Goal: Transaction & Acquisition: Purchase product/service

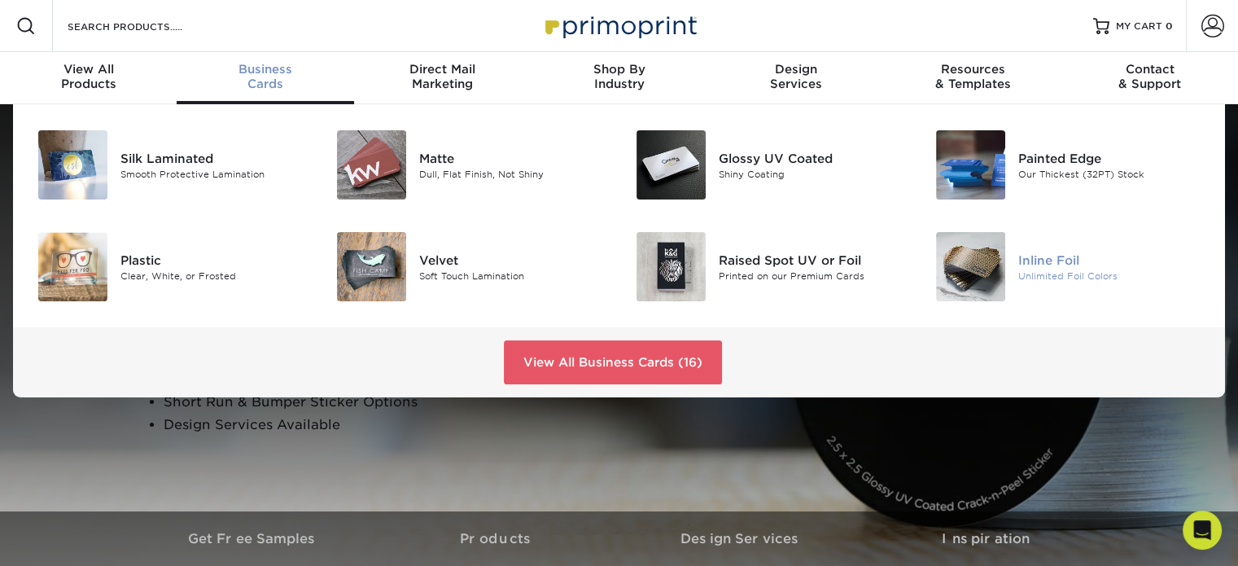
click at [957, 281] on img at bounding box center [970, 266] width 69 height 69
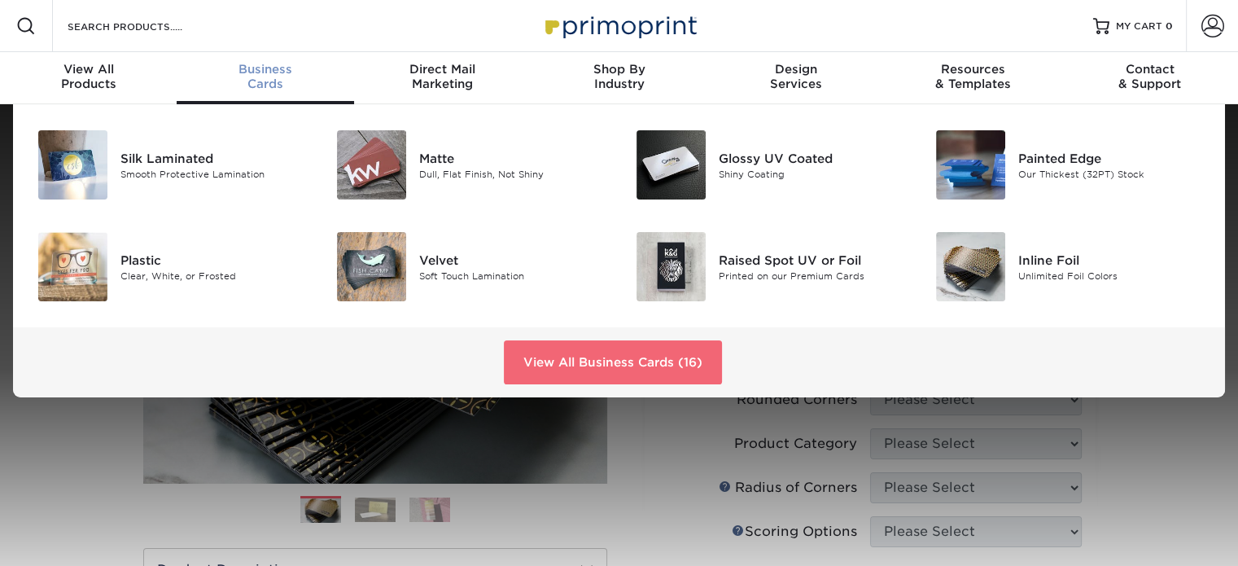
click at [589, 365] on link "View All Business Cards (16)" at bounding box center [613, 362] width 218 height 44
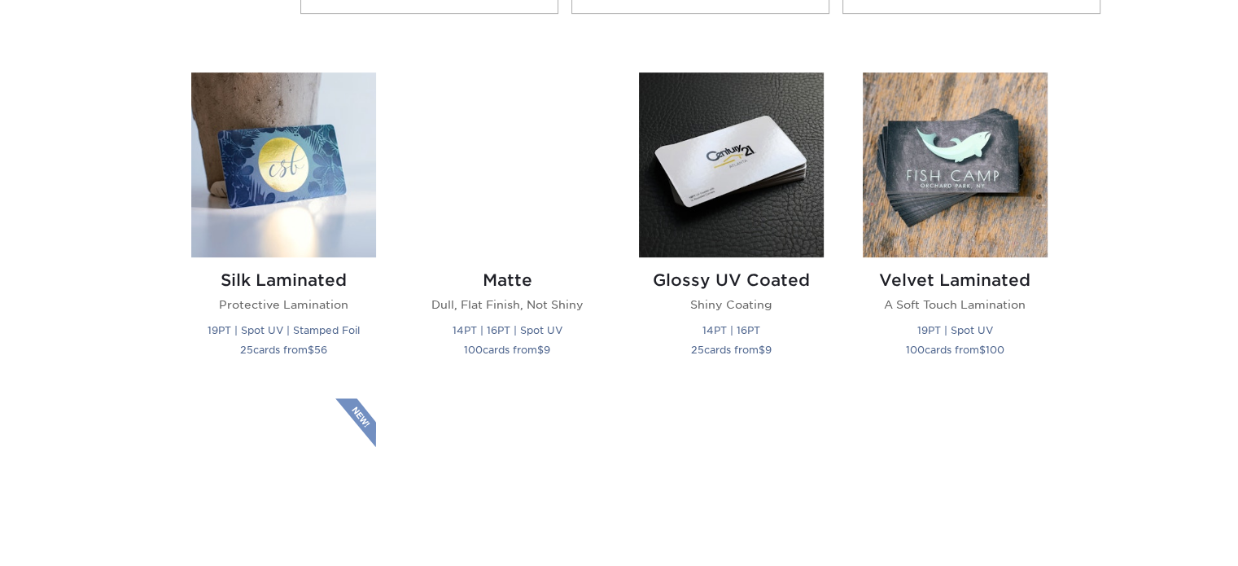
scroll to position [752, 0]
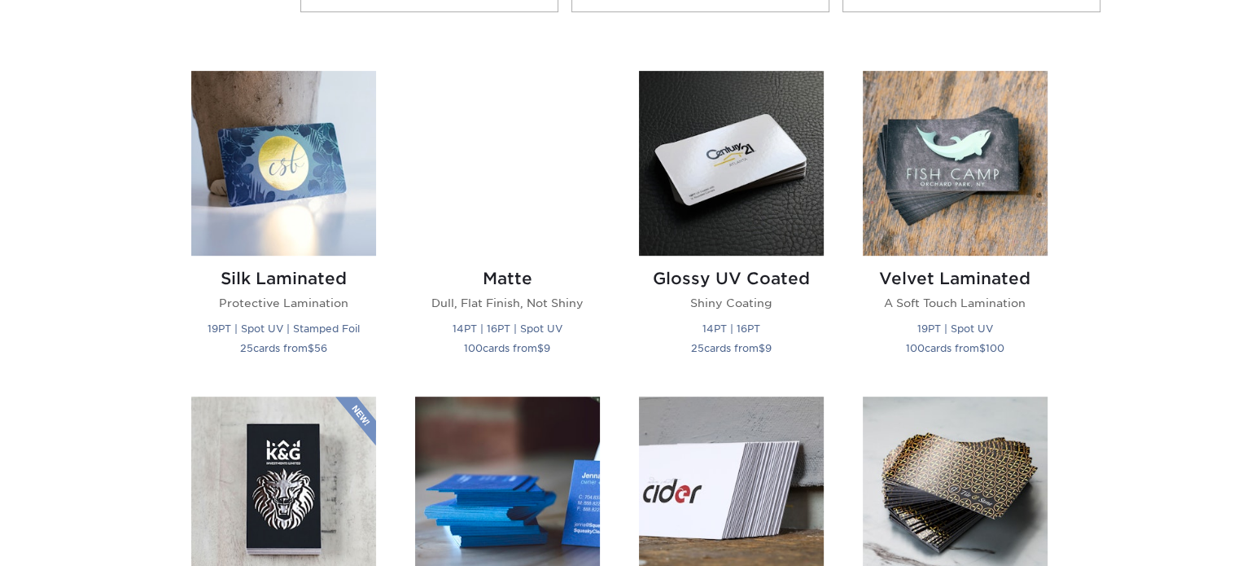
click at [589, 365] on div "Matte Dull, Flat Finish, Not Shiny 14PT | 16PT | Spot UV 100 cards from $ 9" at bounding box center [507, 316] width 185 height 120
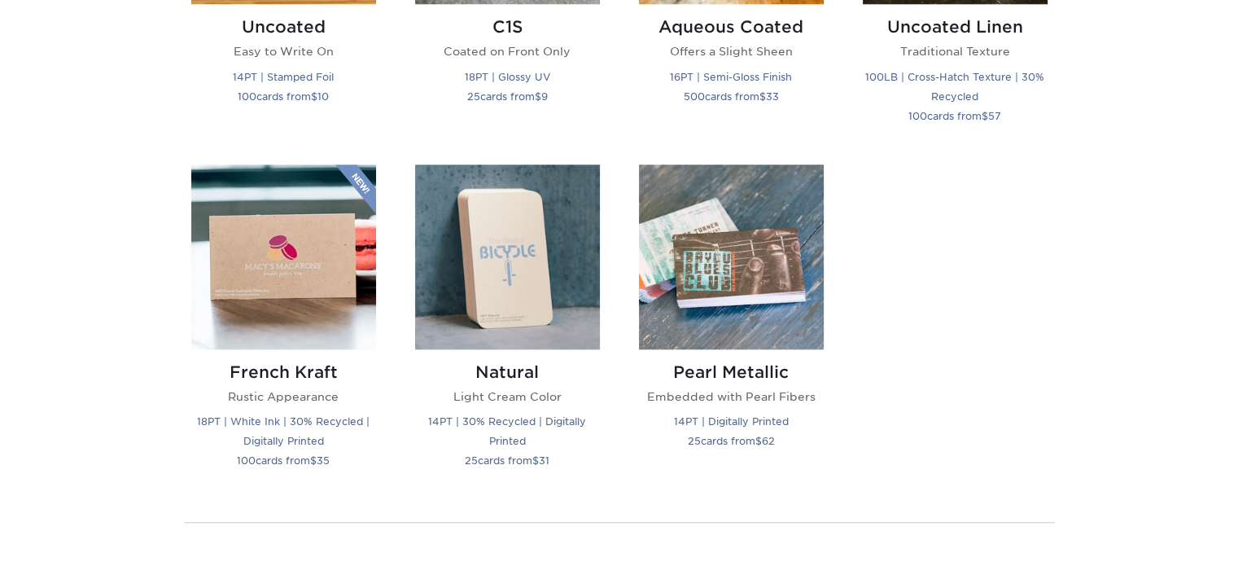
scroll to position [1693, 0]
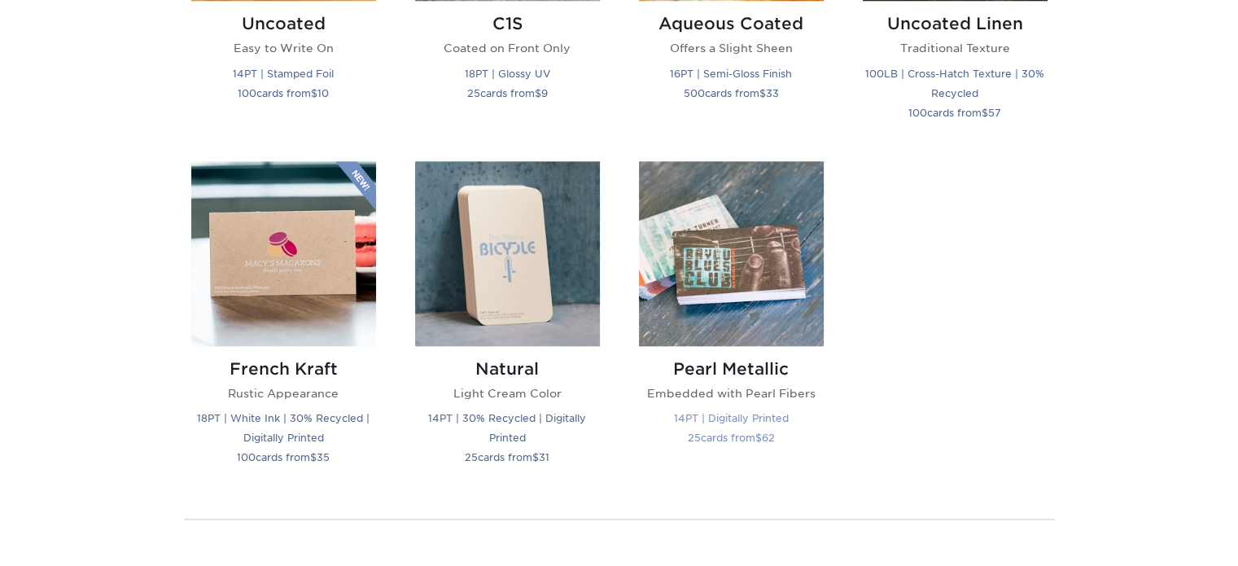
click at [745, 283] on img at bounding box center [731, 253] width 185 height 185
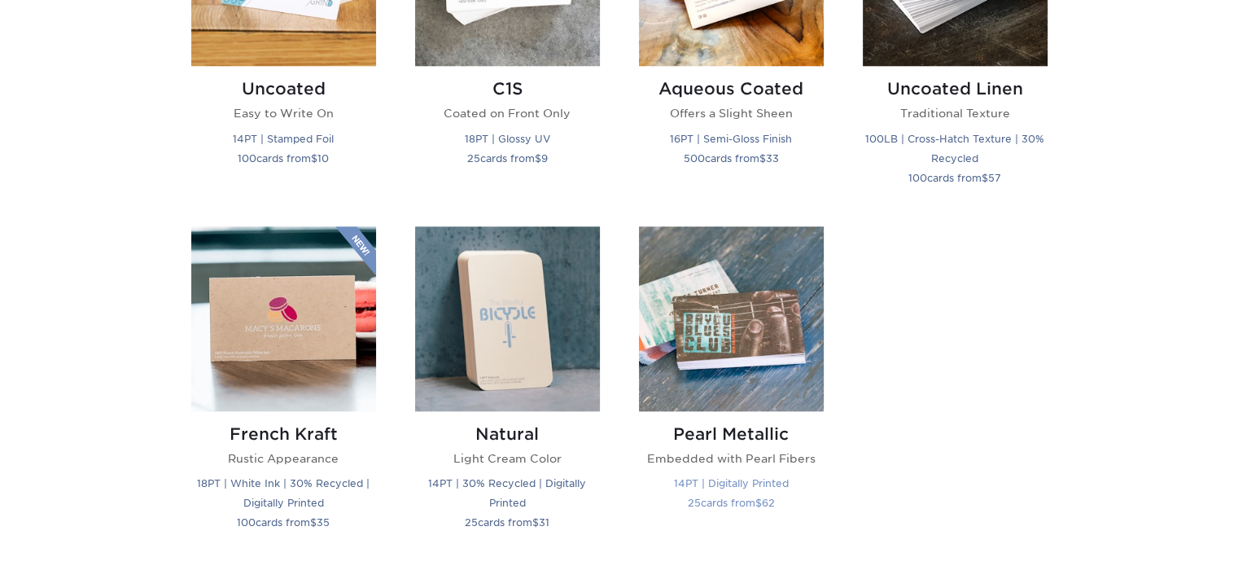
scroll to position [1630, 0]
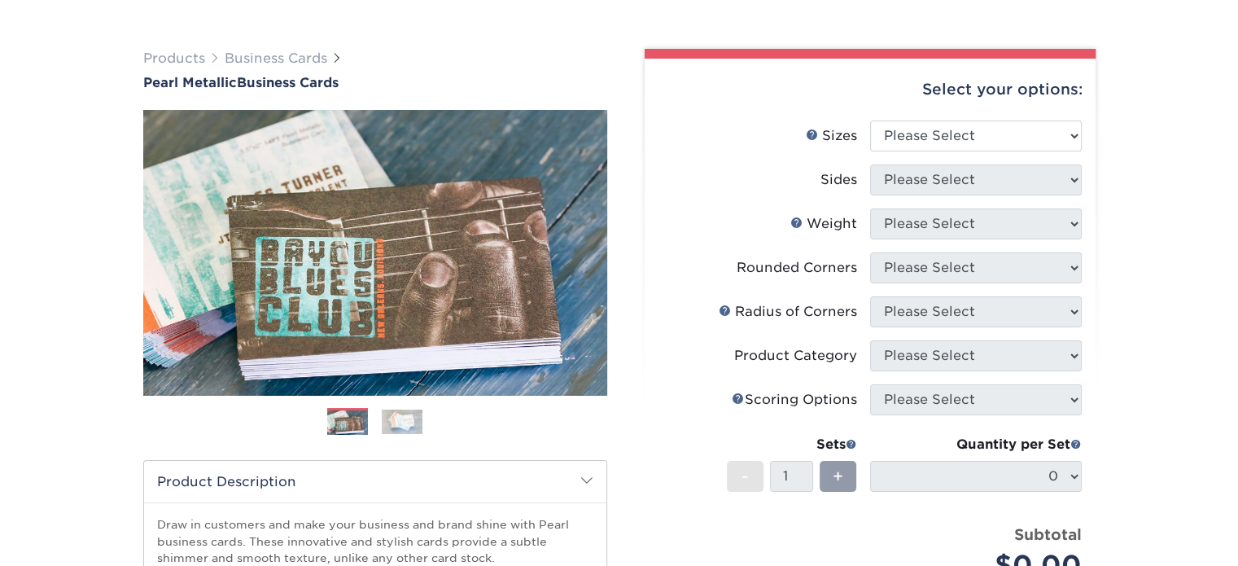
scroll to position [90, 0]
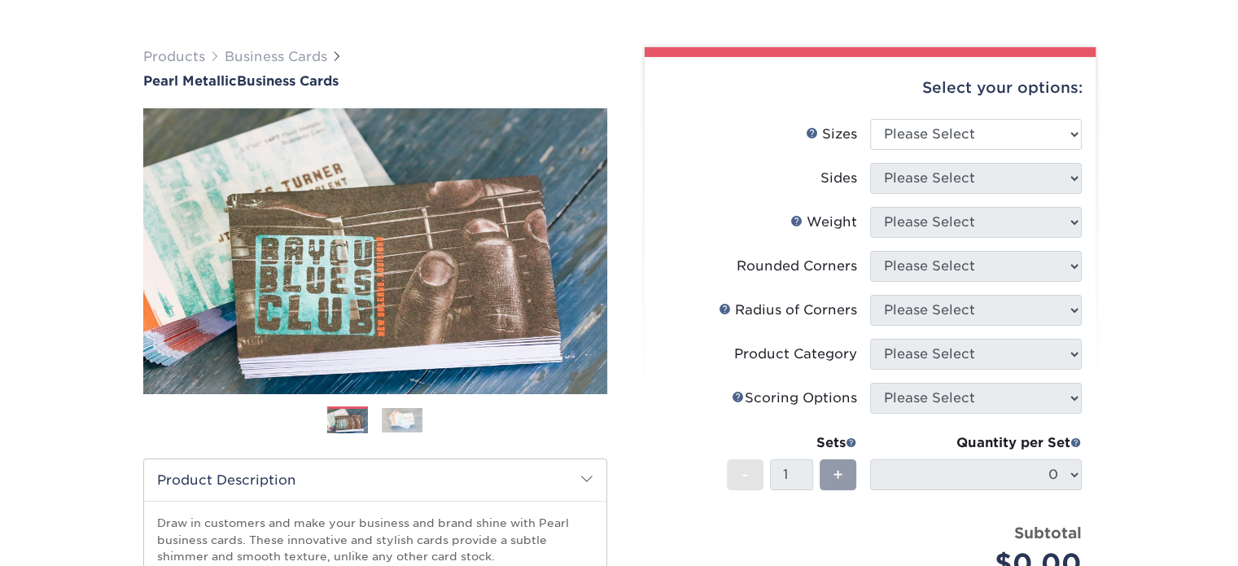
click at [400, 419] on img at bounding box center [402, 420] width 41 height 24
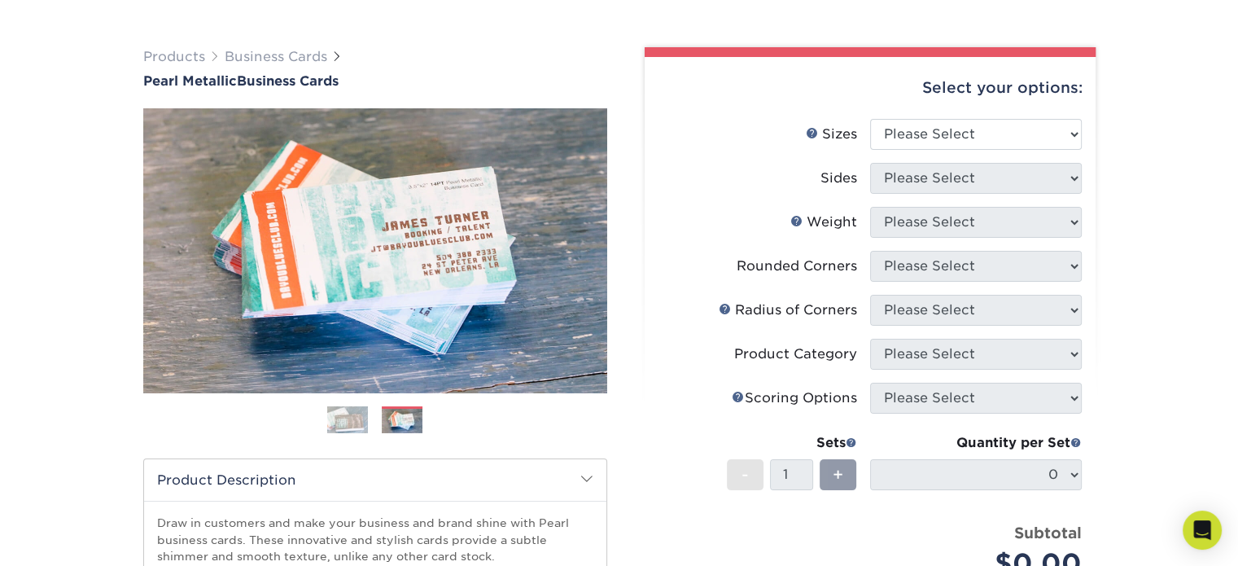
click at [355, 428] on img at bounding box center [347, 420] width 41 height 41
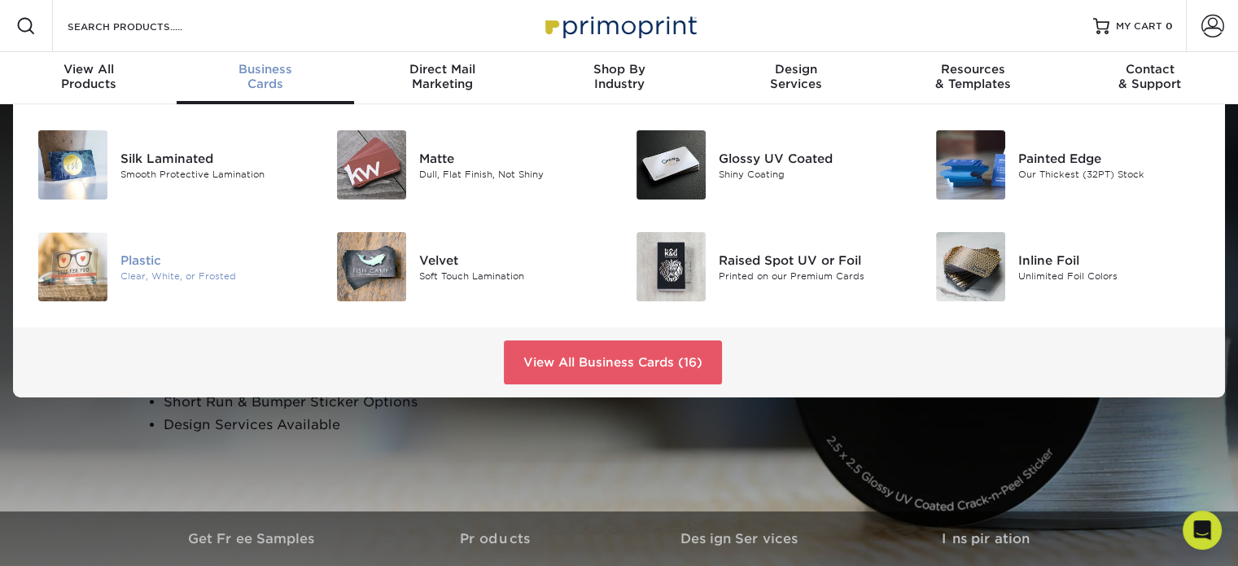
click at [93, 270] on img at bounding box center [72, 266] width 69 height 69
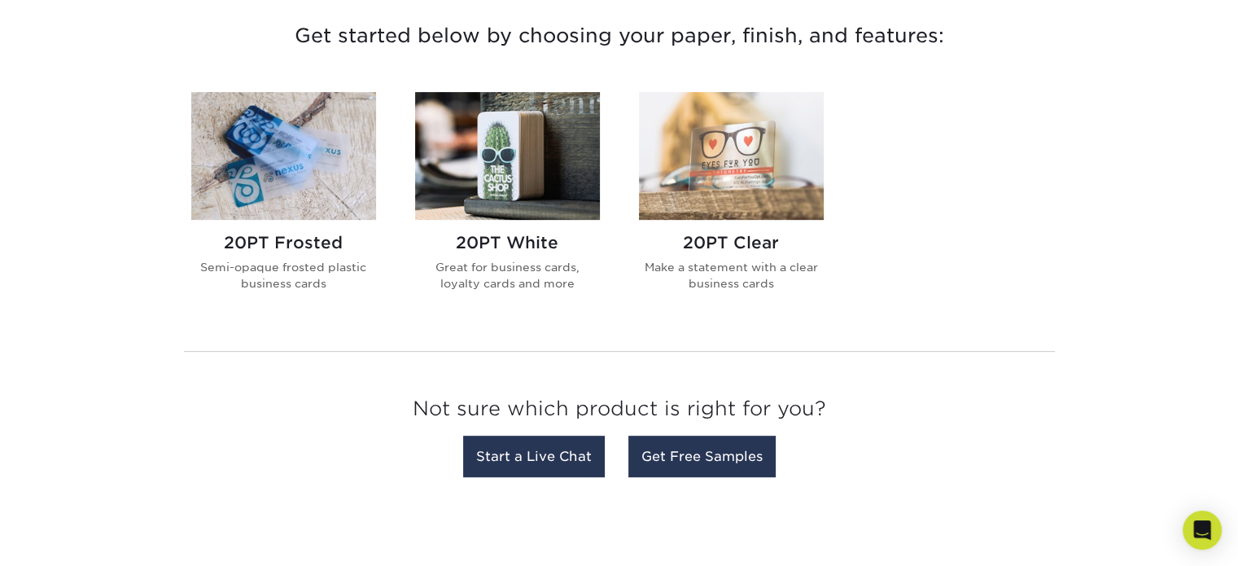
scroll to position [625, 0]
click at [277, 129] on img at bounding box center [283, 156] width 185 height 128
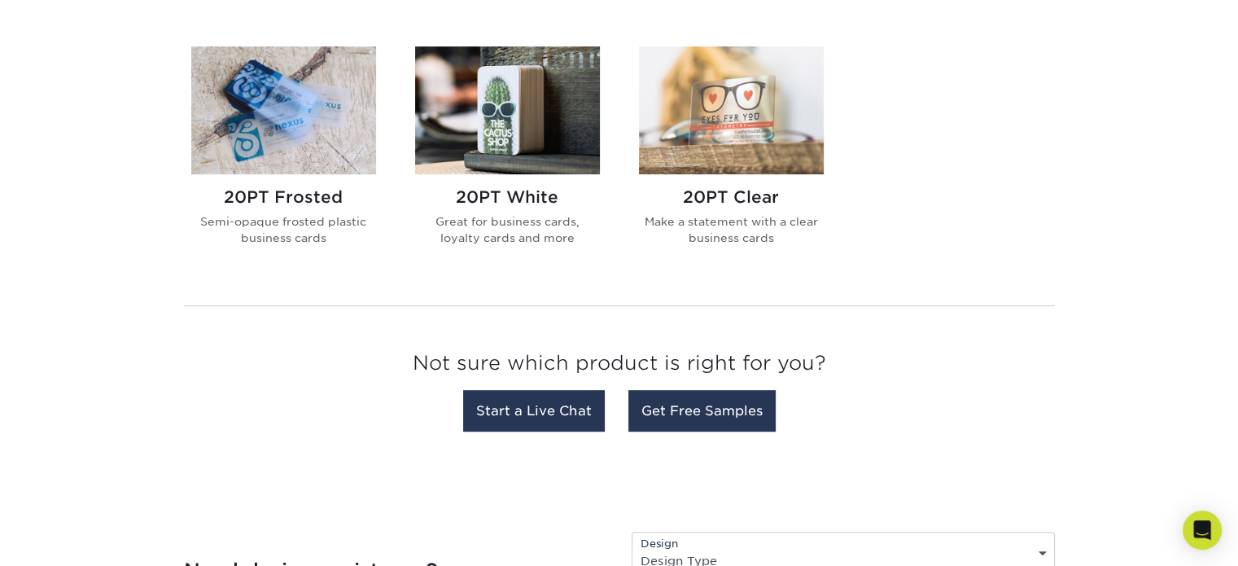
scroll to position [664, 0]
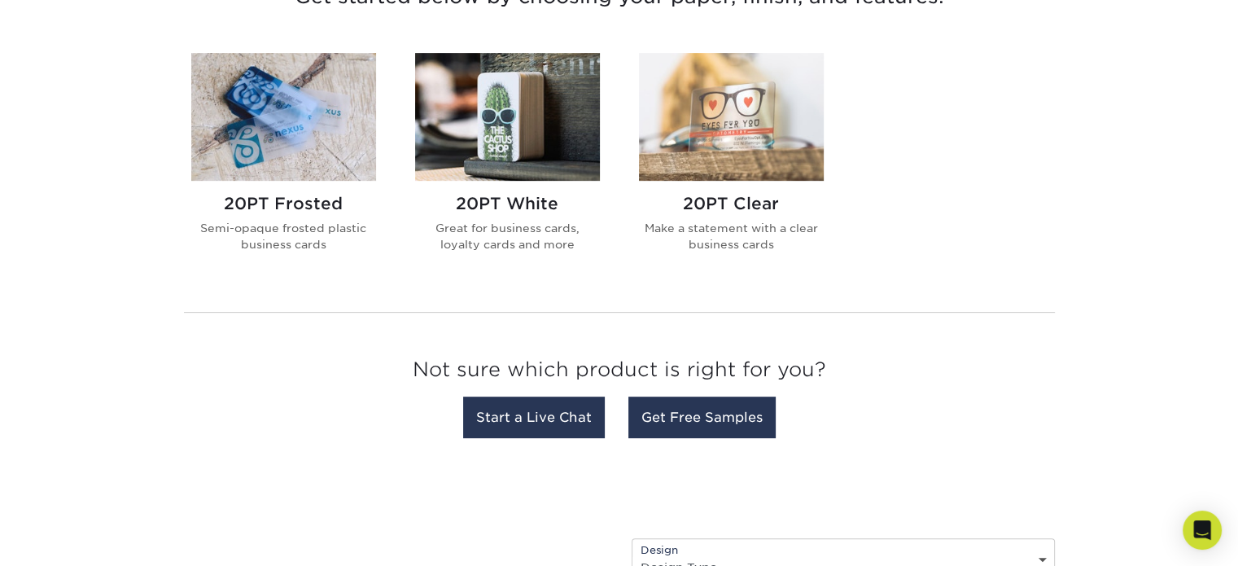
click at [716, 96] on img at bounding box center [731, 117] width 185 height 128
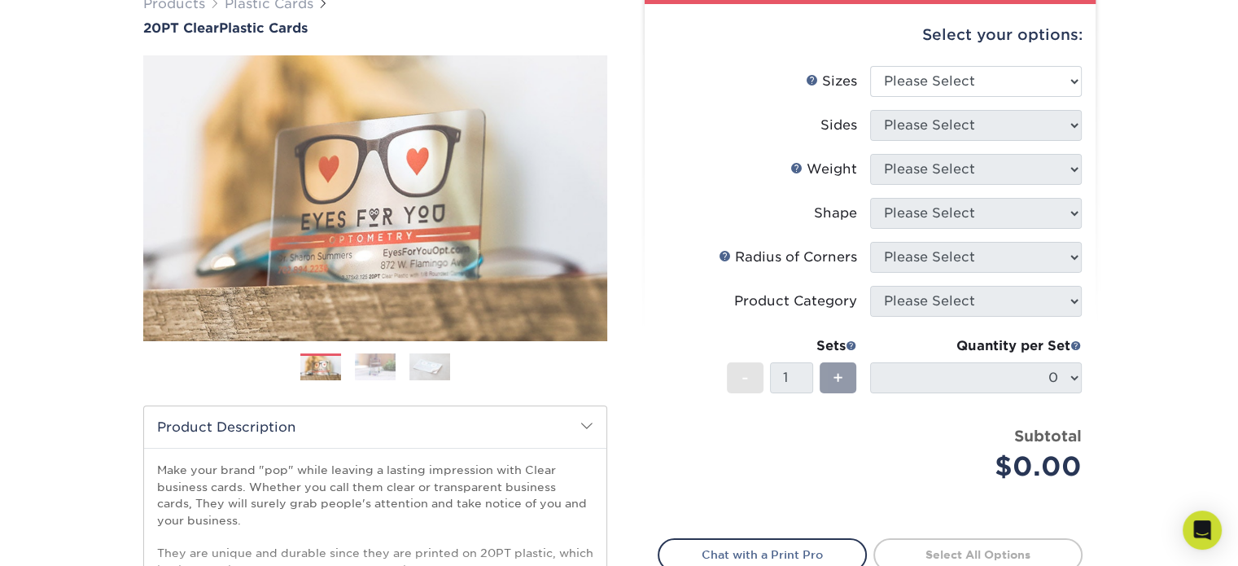
scroll to position [145, 0]
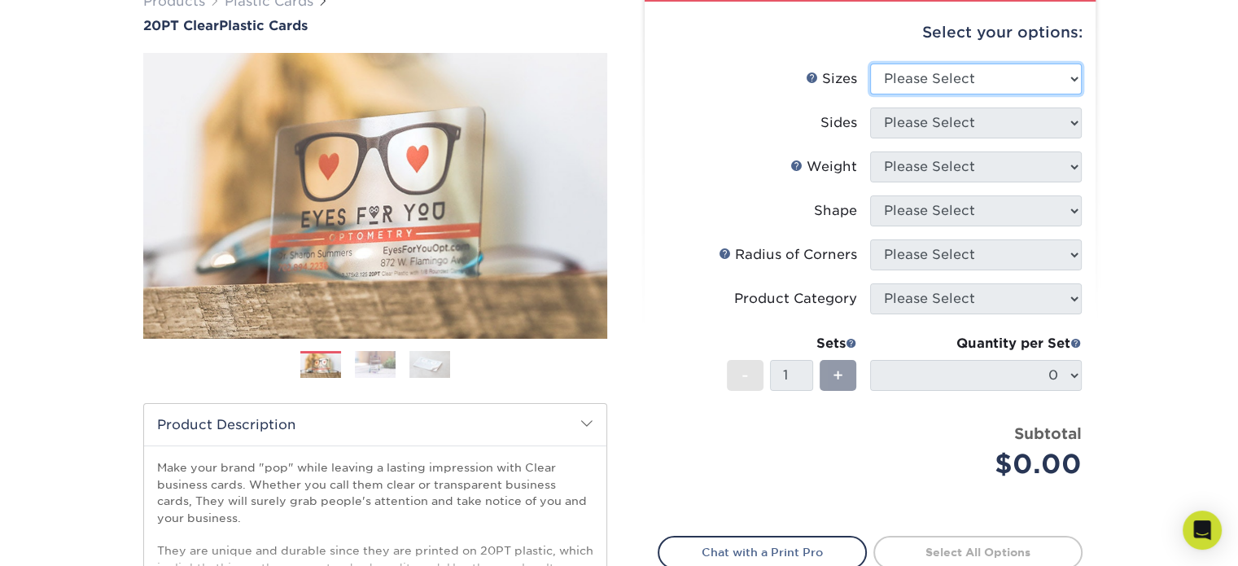
click at [916, 81] on select "Please Select 2" x 3.5" 2.12" x 3.375" 2.5" x 2.5"" at bounding box center [976, 78] width 212 height 31
select select "2.50x2.50"
click at [870, 63] on select "Please Select 2" x 3.5" 2.12" x 3.375" 2.5" x 2.5"" at bounding box center [976, 78] width 212 height 31
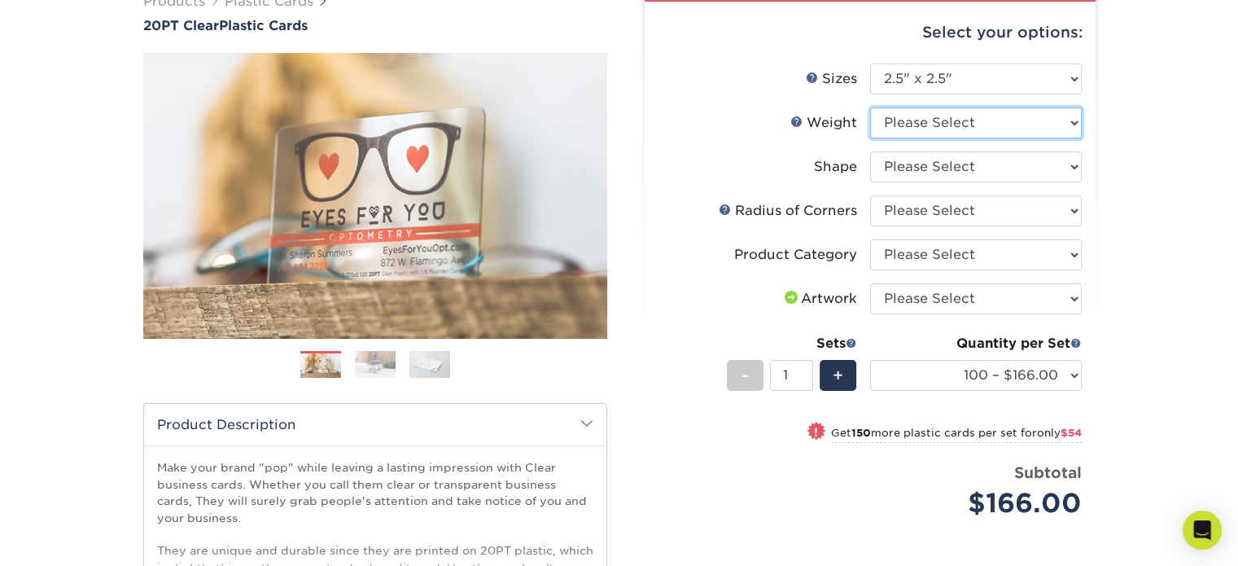
click at [912, 117] on select "Please Select 20PT Clear Plastic" at bounding box center [976, 122] width 212 height 31
select select "20PT Clear Plastic"
click at [870, 107] on select "Please Select 20PT Clear Plastic" at bounding box center [976, 122] width 212 height 31
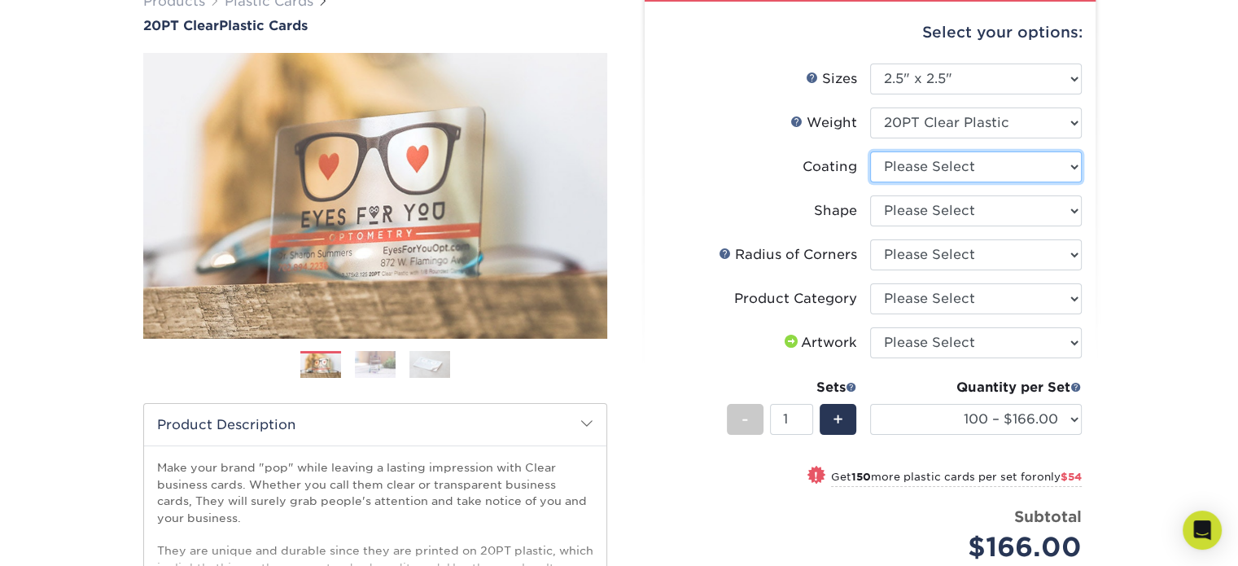
click at [918, 172] on select at bounding box center [976, 166] width 212 height 31
select select "3e7618de-abca-4bda-9f97-8b9129e913d8"
click at [870, 151] on select at bounding box center [976, 166] width 212 height 31
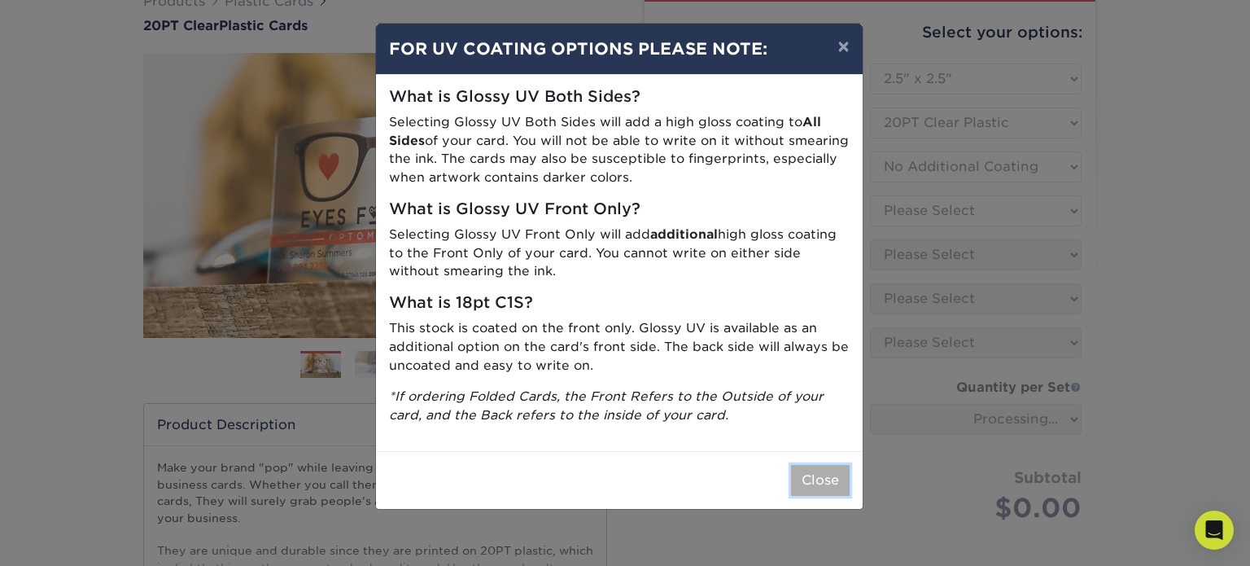
click at [809, 472] on button "Close" at bounding box center [820, 480] width 59 height 31
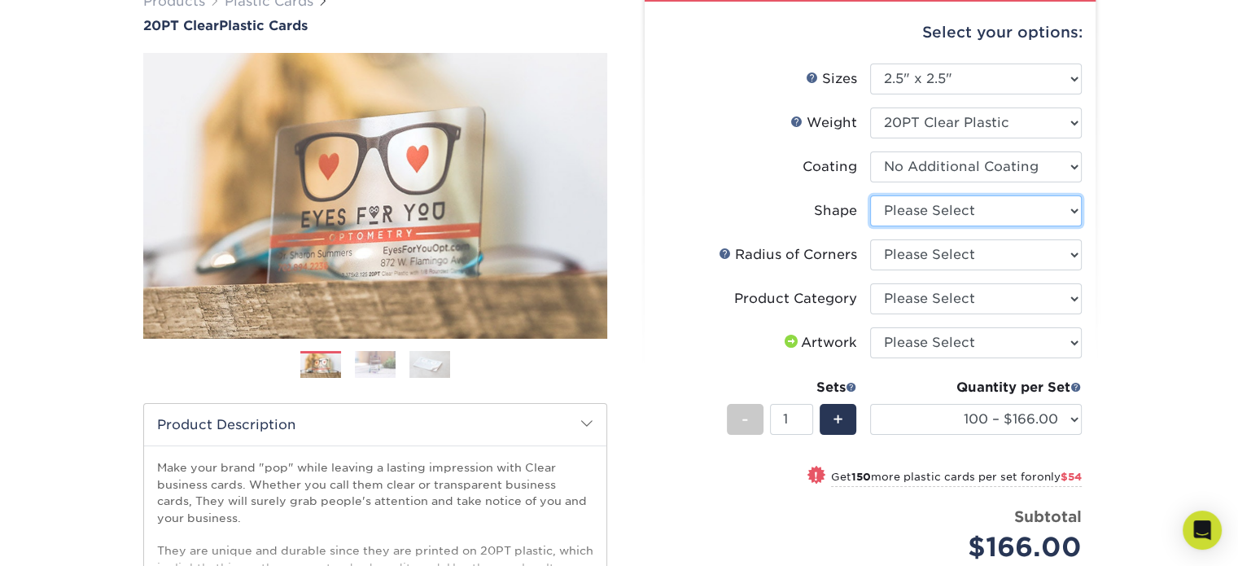
click at [934, 212] on select "Please Select Standard" at bounding box center [976, 210] width 212 height 31
select select "standard"
click at [870, 195] on select "Please Select Standard" at bounding box center [976, 210] width 212 height 31
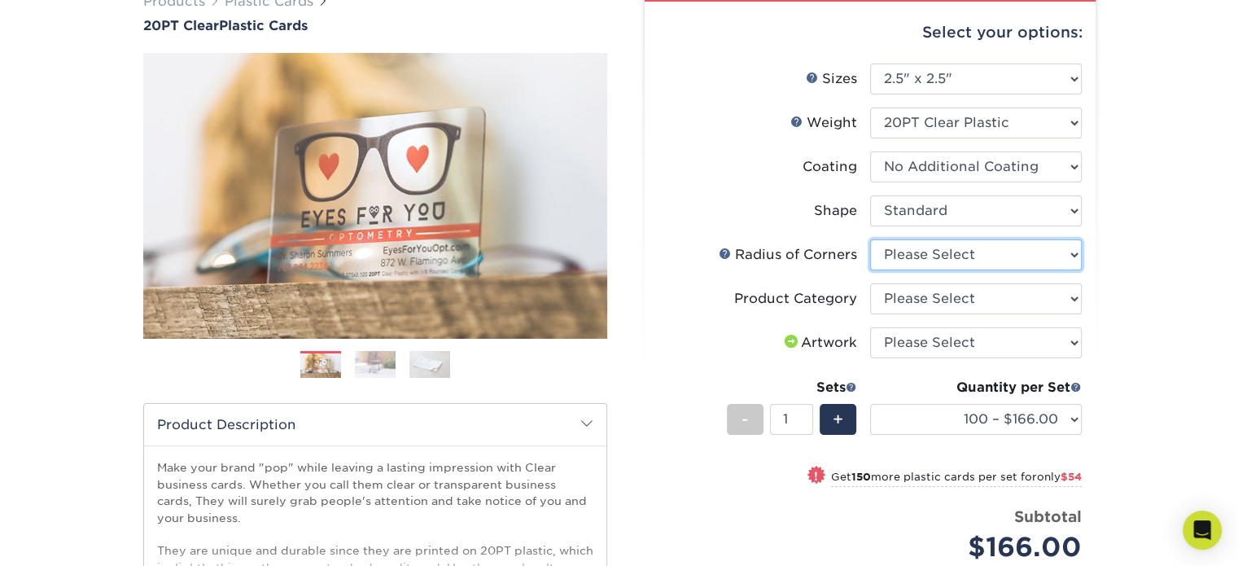
click at [927, 254] on select "Please Select Rounded 1/8" Rounded 1/4"" at bounding box center [976, 254] width 212 height 31
click at [772, 245] on div "Radius of Corners" at bounding box center [788, 255] width 138 height 20
click at [881, 293] on select "Please Select Business Cards" at bounding box center [976, 298] width 212 height 31
select select "3b5148f1-0588-4f88-a218-97bcfdce65c1"
click at [870, 283] on select "Please Select Business Cards" at bounding box center [976, 298] width 212 height 31
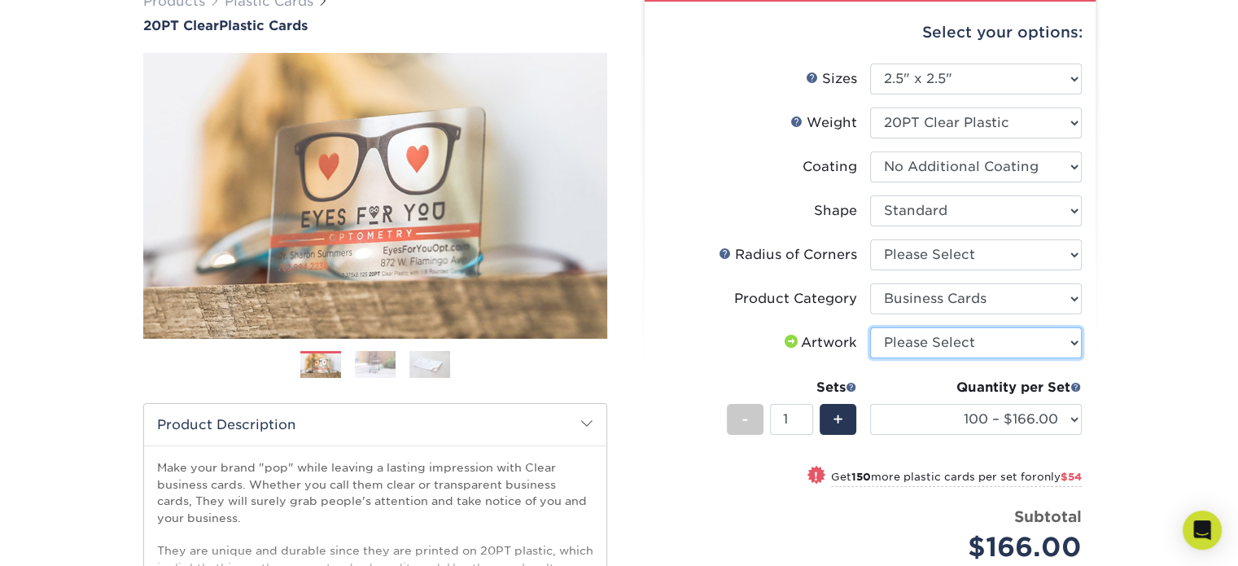
click at [910, 344] on select "Please Select I will upload files I need a design - $100" at bounding box center [976, 342] width 212 height 31
select select "upload"
click at [870, 327] on select "Please Select I will upload files I need a design - $100" at bounding box center [976, 342] width 212 height 31
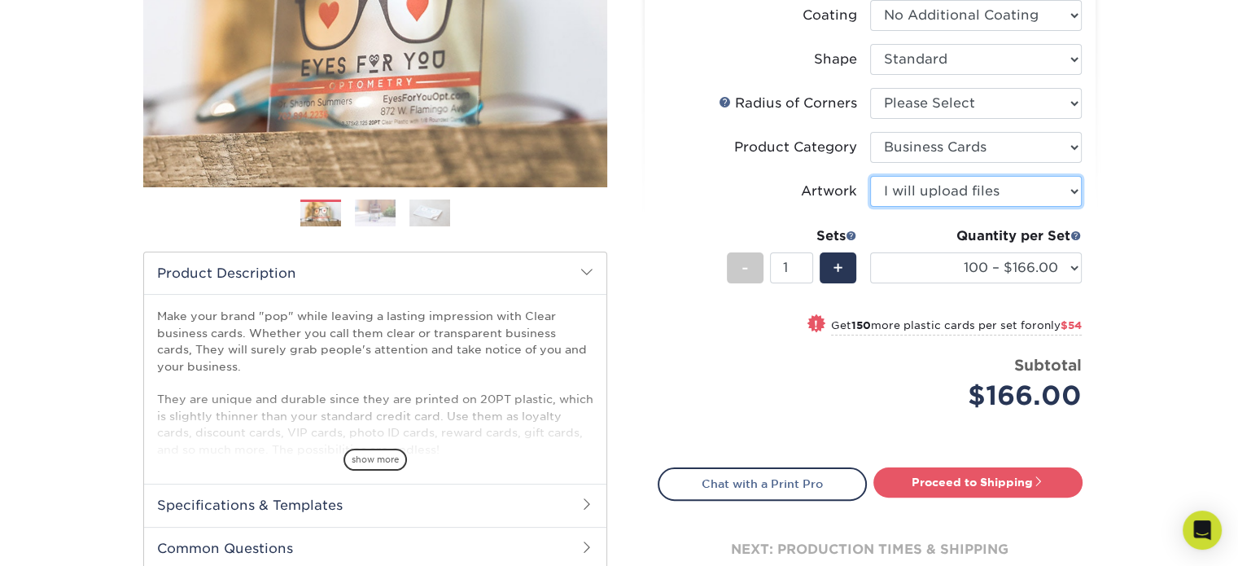
scroll to position [300, 0]
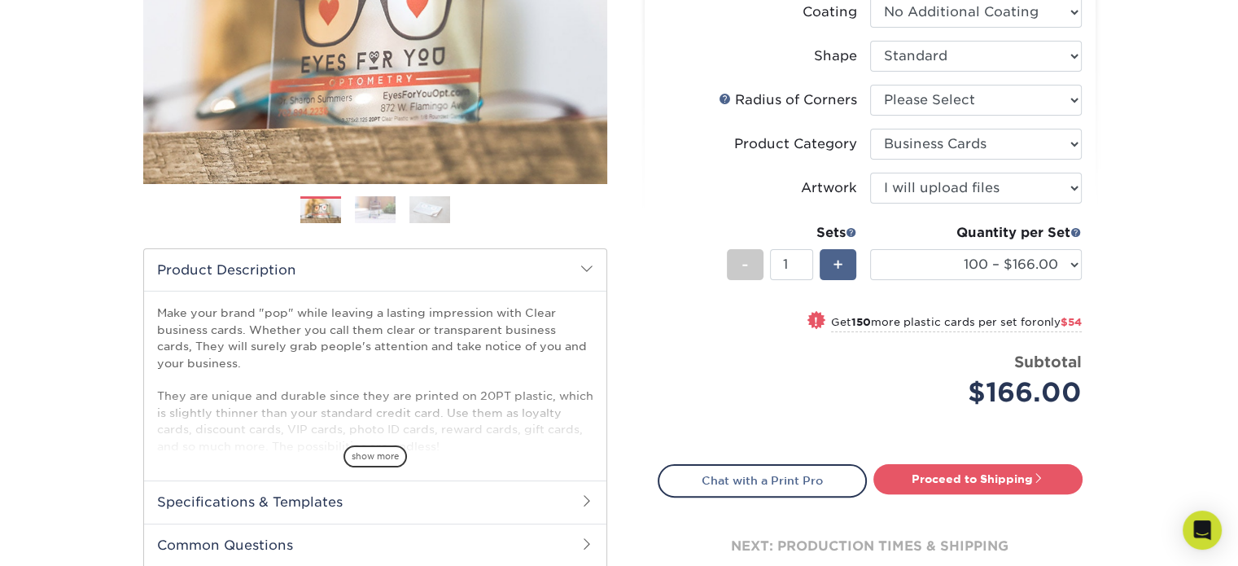
click at [843, 269] on div "+" at bounding box center [838, 264] width 37 height 31
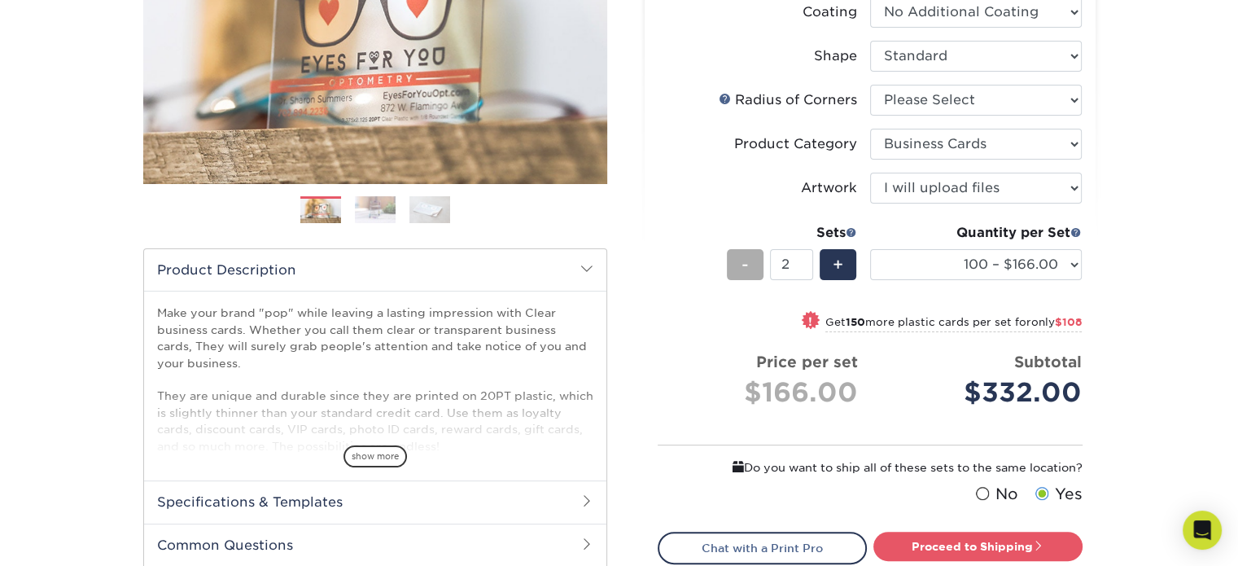
click at [753, 273] on div "-" at bounding box center [745, 264] width 37 height 31
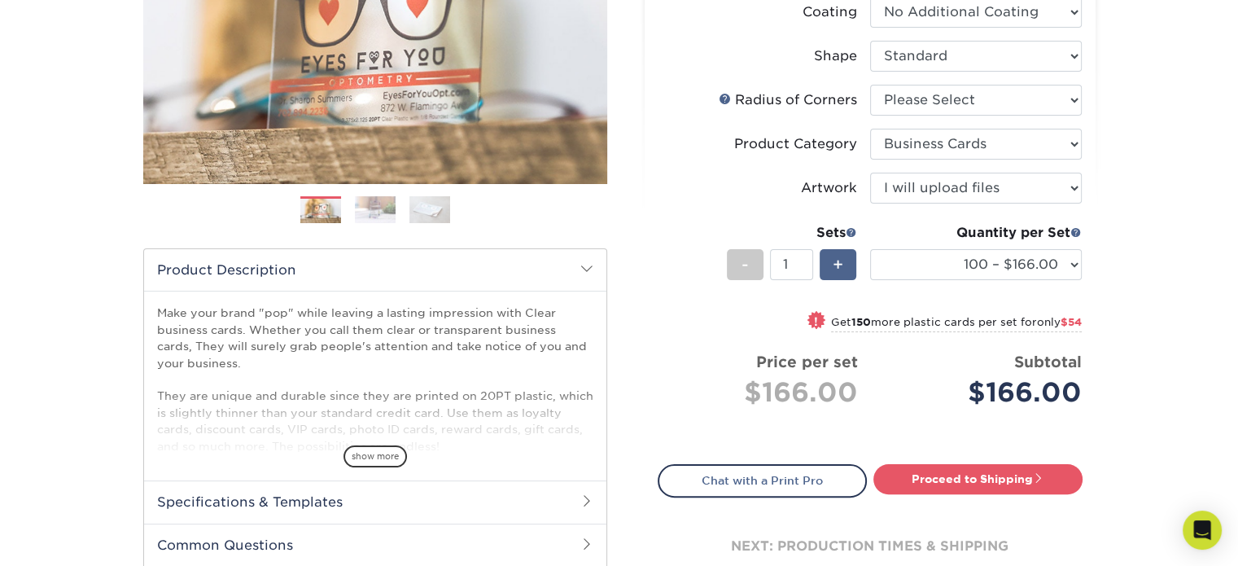
click at [834, 269] on span "+" at bounding box center [838, 264] width 11 height 24
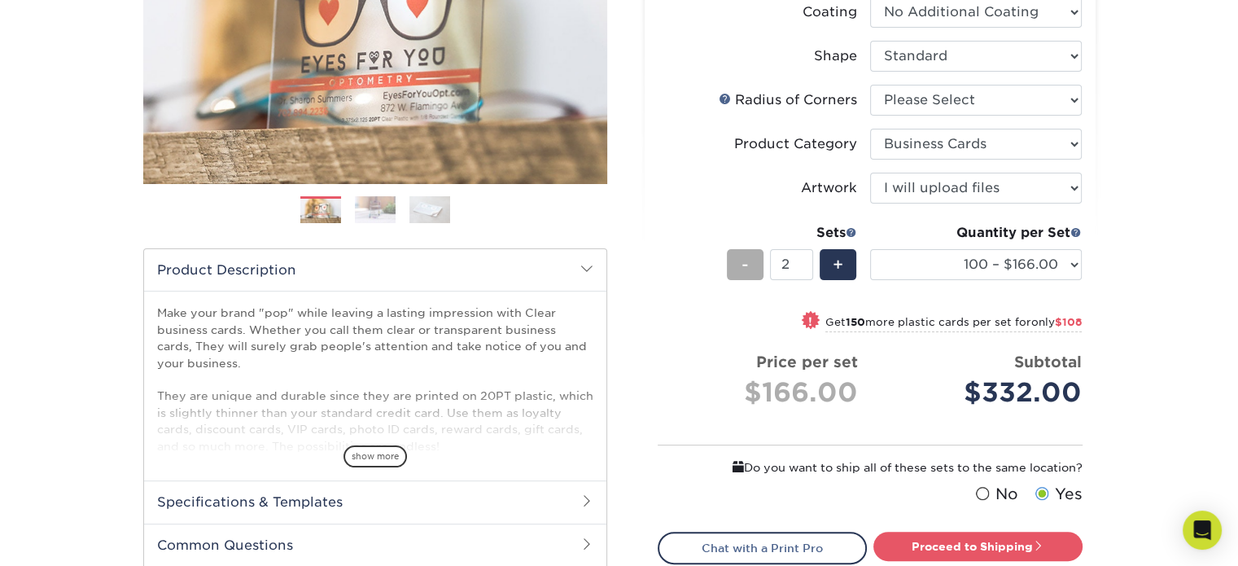
click at [735, 271] on div "-" at bounding box center [745, 264] width 37 height 31
type input "1"
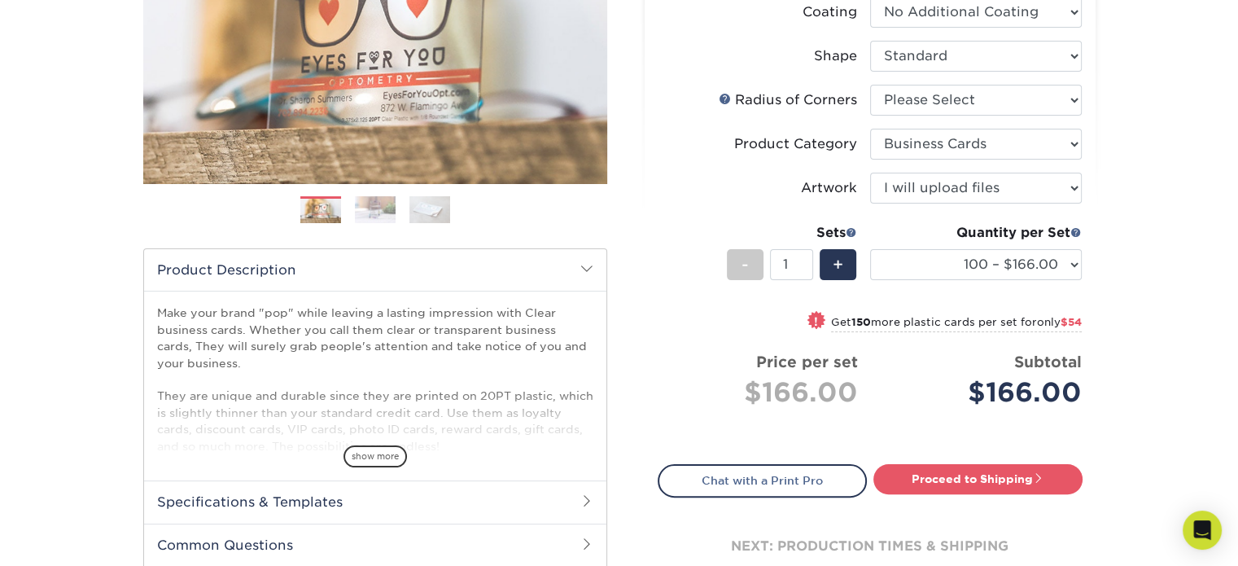
drag, startPoint x: 449, startPoint y: 157, endPoint x: 707, endPoint y: 285, distance: 288.0
click at [707, 285] on div "Products Plastic Cards 20PT Clear Plastic Cards" at bounding box center [619, 232] width 977 height 791
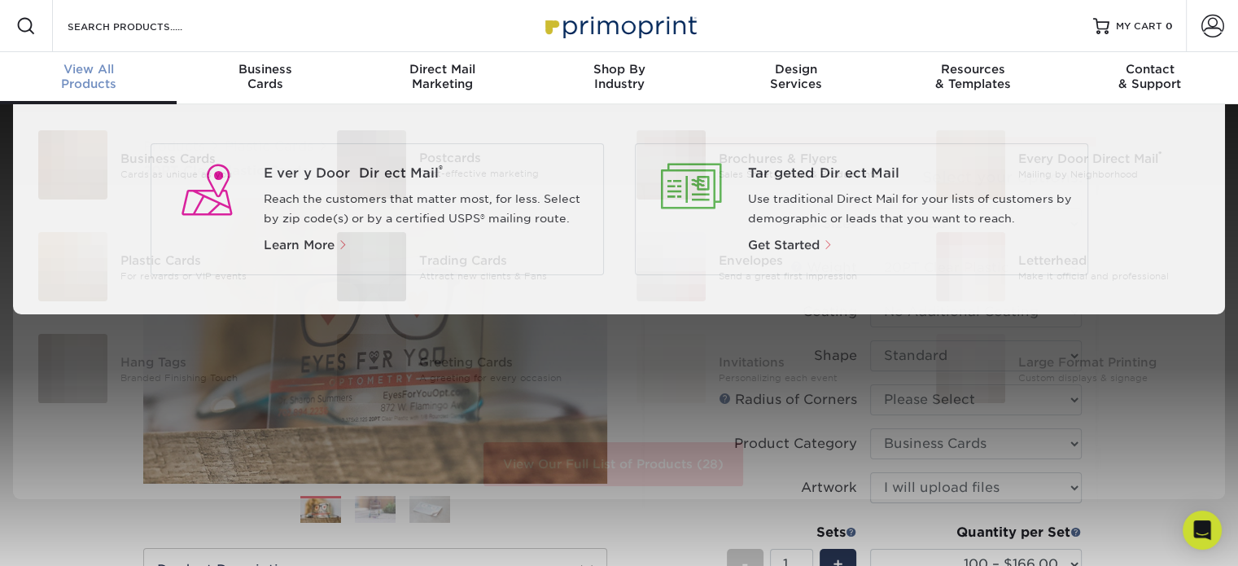
scroll to position [1, 0]
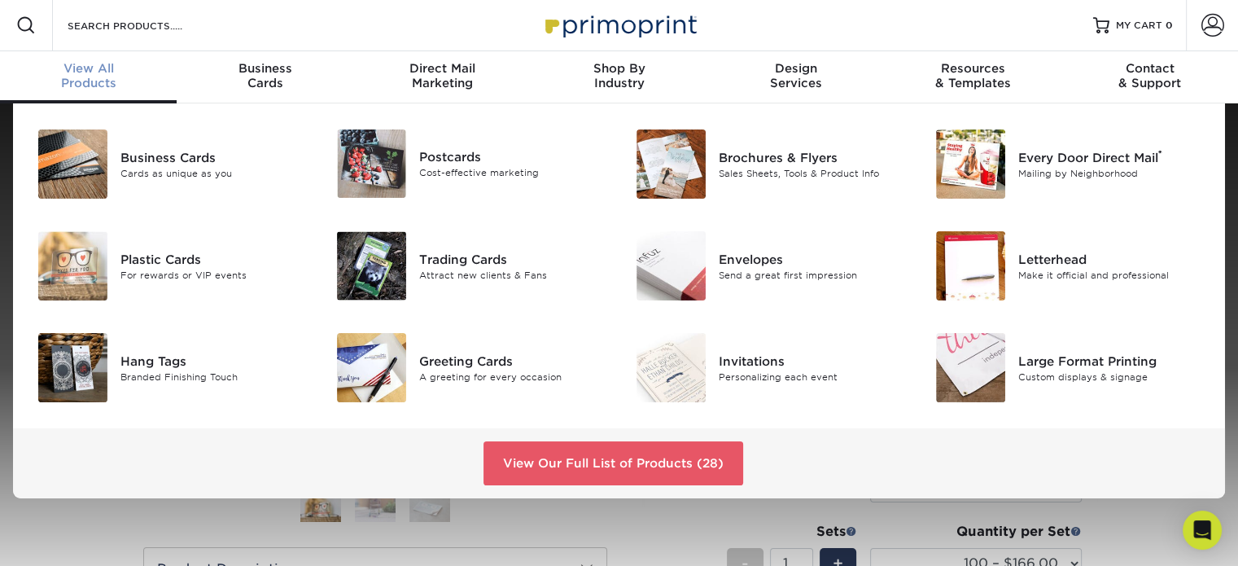
click at [98, 90] on div "View All Products" at bounding box center [88, 75] width 177 height 29
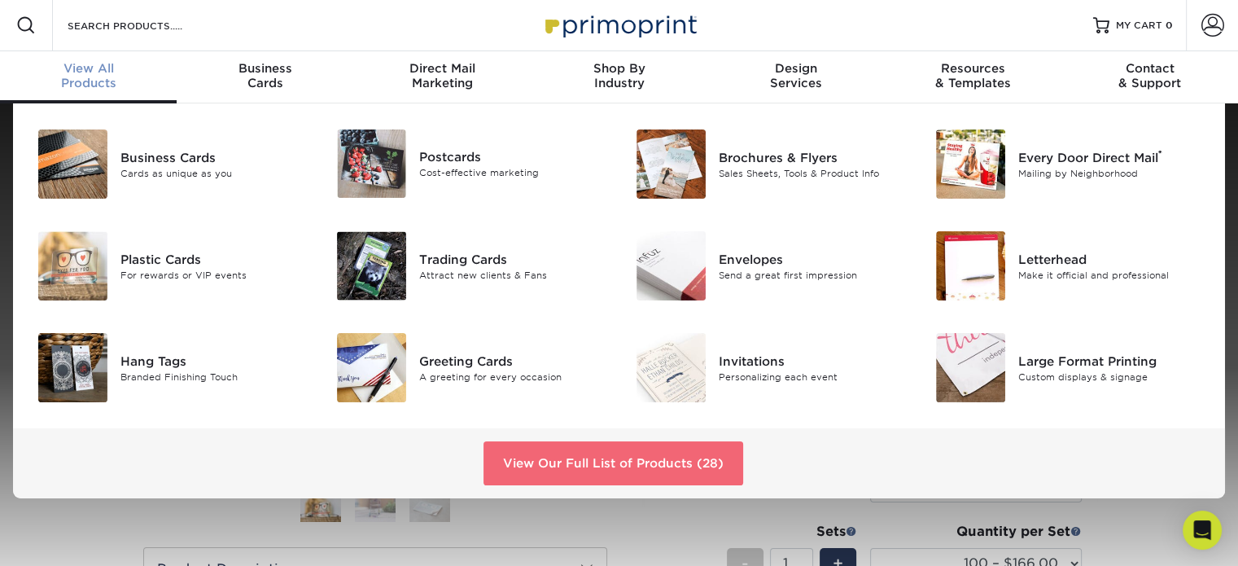
click at [593, 451] on link "View Our Full List of Products (28)" at bounding box center [614, 463] width 260 height 44
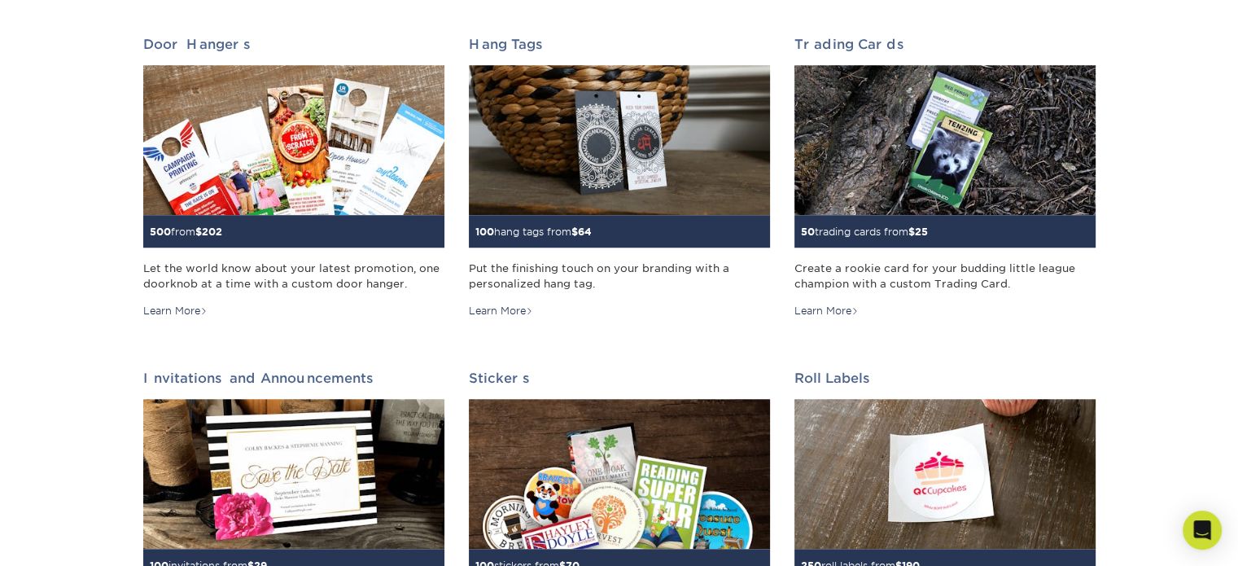
scroll to position [1270, 0]
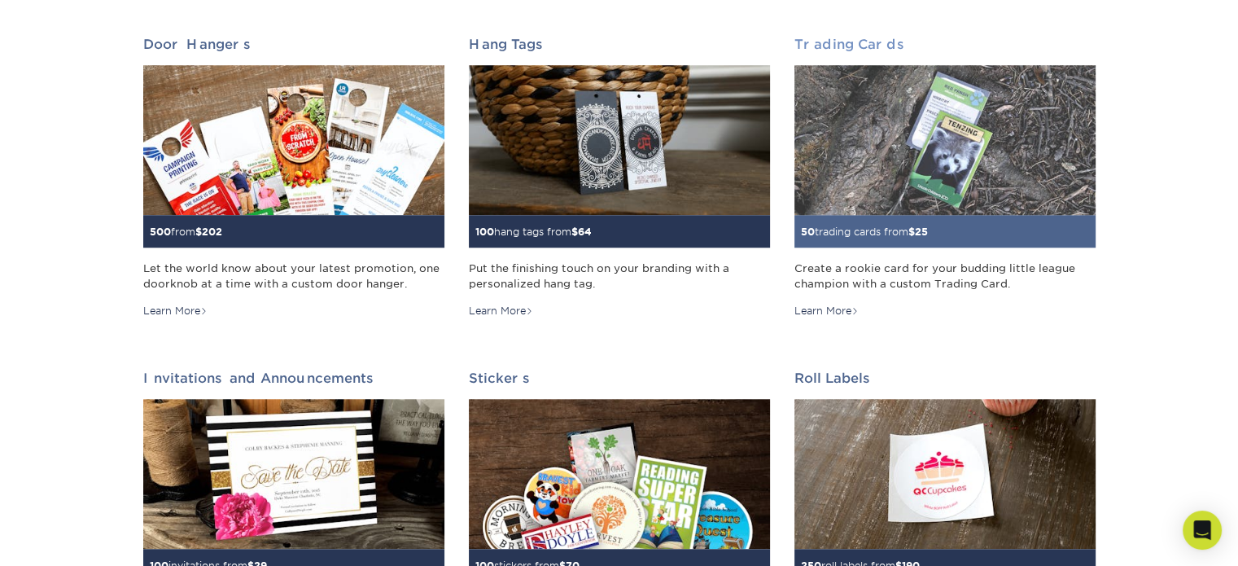
click at [912, 201] on img at bounding box center [944, 140] width 301 height 151
